Goal: Ask a question: Seek information or help from site administrators or community

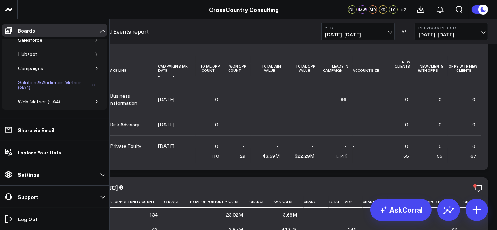
scroll to position [46, 0]
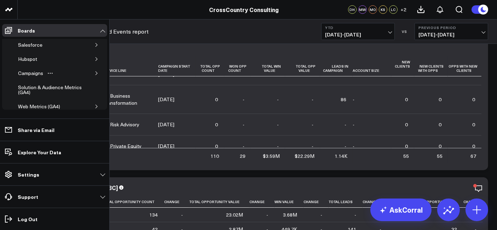
click at [95, 71] on icon "button" at bounding box center [96, 73] width 4 height 4
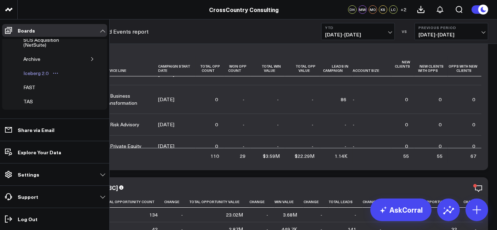
scroll to position [85, 0]
click at [29, 82] on div "Iceberg 2.0" at bounding box center [36, 82] width 29 height 8
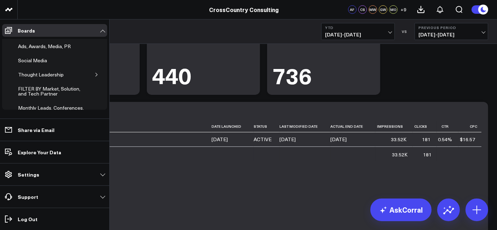
scroll to position [255, 0]
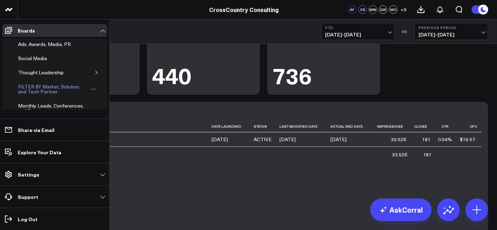
click at [43, 82] on div "FILTER BY Market, Solution, and Tech Partner" at bounding box center [53, 88] width 74 height 13
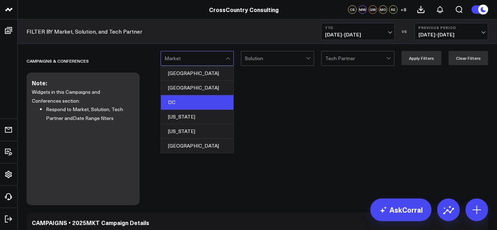
click at [186, 102] on div "DC" at bounding box center [197, 102] width 73 height 15
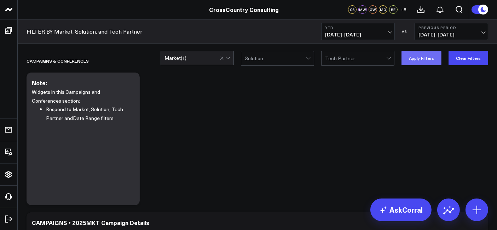
click at [430, 60] on button "Apply Filters" at bounding box center [422, 58] width 40 height 14
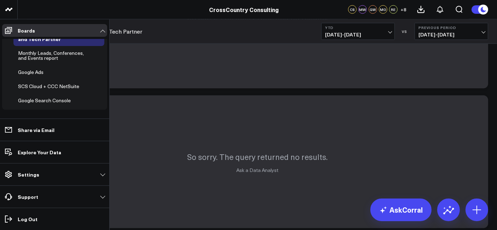
scroll to position [347, 0]
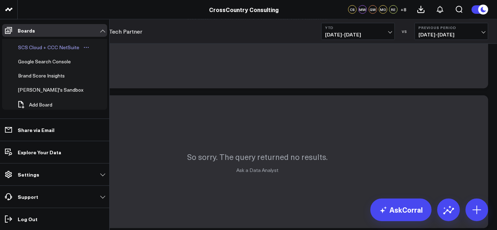
click at [45, 46] on div "SCS Cloud + CCC NetSuite" at bounding box center [48, 47] width 65 height 8
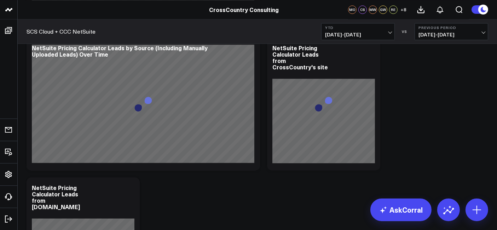
scroll to position [1491, 0]
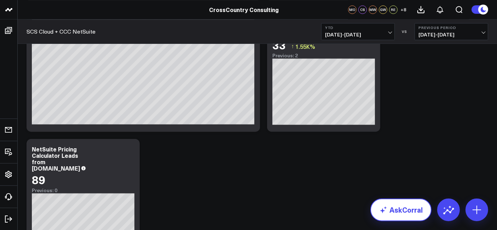
click at [411, 218] on link "AskCorral" at bounding box center [400, 209] width 61 height 23
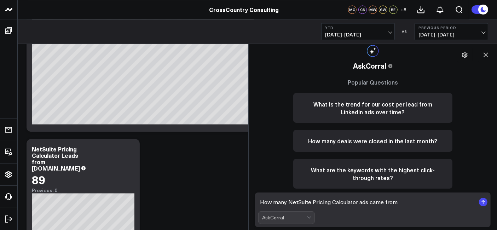
click at [410, 198] on textarea "How many NetSuite Pricing Calculator ads came from" at bounding box center [366, 202] width 217 height 13
type textarea "How many NetSuite Pricing Calculator ads came from Google ads?"
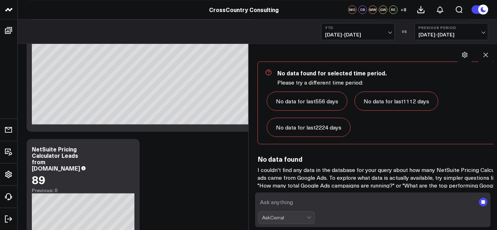
scroll to position [753, 0]
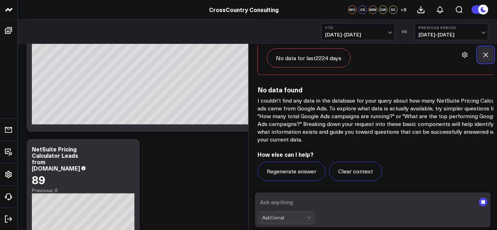
click at [488, 53] on icon at bounding box center [485, 54] width 7 height 7
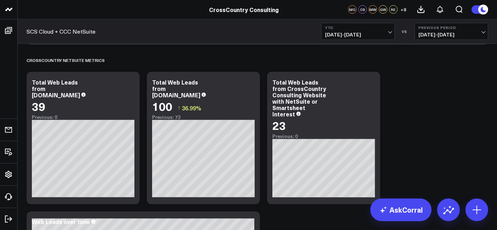
scroll to position [1125, 0]
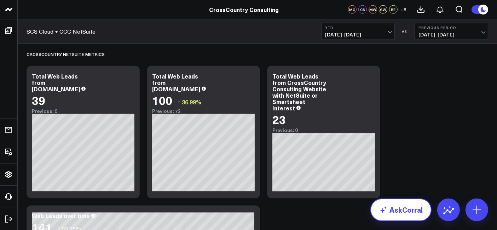
click at [410, 209] on link "AskCorral" at bounding box center [400, 209] width 61 height 23
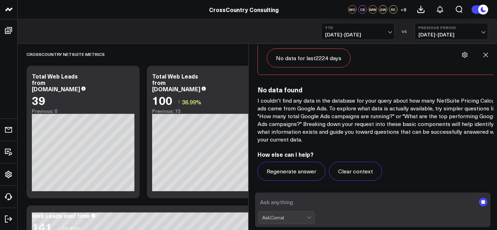
click at [340, 202] on textarea at bounding box center [366, 202] width 217 height 13
type textarea "How many web leads came from users who clicked on a google ad?"
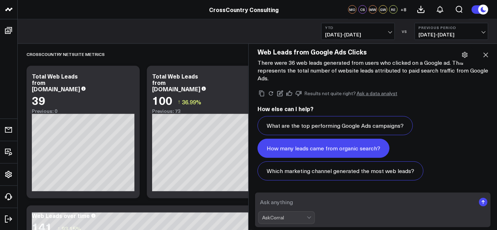
scroll to position [1217, 0]
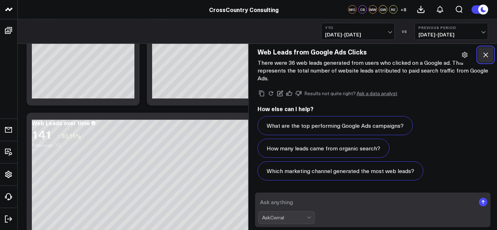
click at [487, 59] on button at bounding box center [486, 55] width 16 height 16
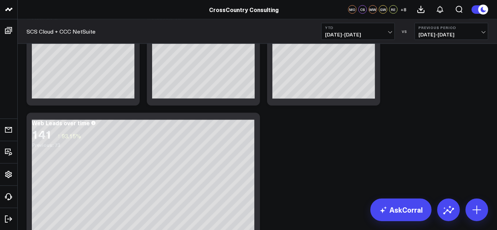
scroll to position [1129, 0]
